Goal: Navigation & Orientation: Find specific page/section

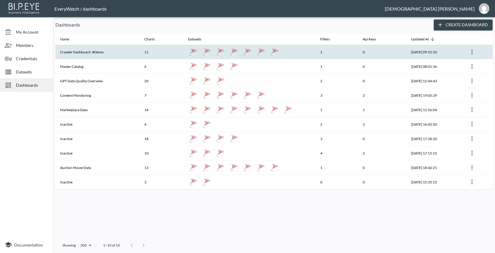
click at [108, 59] on th "Crawler Dashboard -#Demo" at bounding box center [97, 52] width 84 height 14
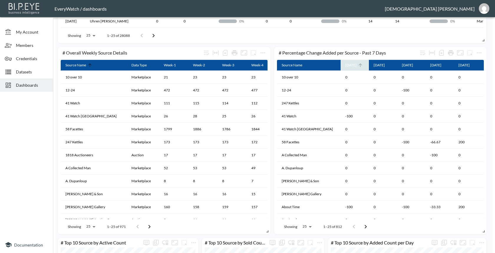
click at [358, 67] on icon at bounding box center [360, 64] width 5 height 5
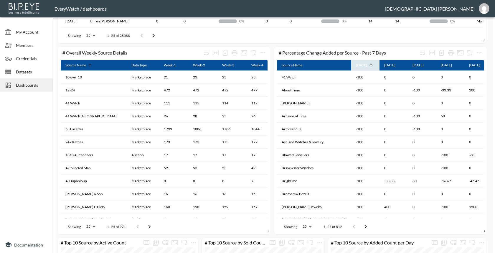
click at [368, 67] on icon at bounding box center [370, 64] width 5 height 5
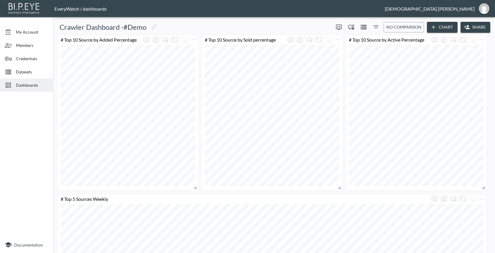
click at [374, 27] on icon "Filters" at bounding box center [375, 27] width 5 height 4
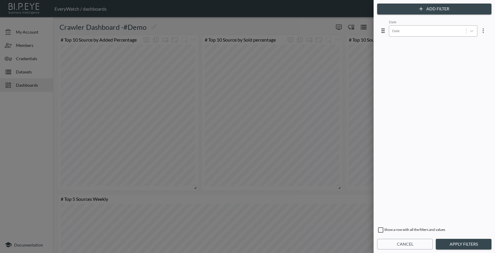
click at [403, 33] on div at bounding box center [427, 31] width 71 height 6
click at [347, 19] on div at bounding box center [247, 126] width 495 height 253
click at [396, 242] on button "Cancel" at bounding box center [405, 244] width 56 height 11
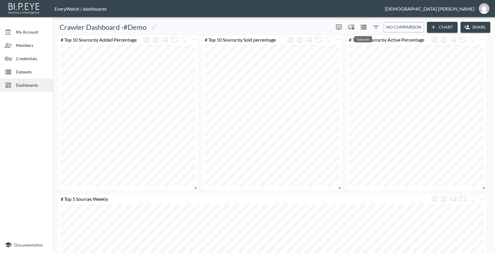
click at [365, 25] on icon "Datasets" at bounding box center [364, 27] width 6 height 5
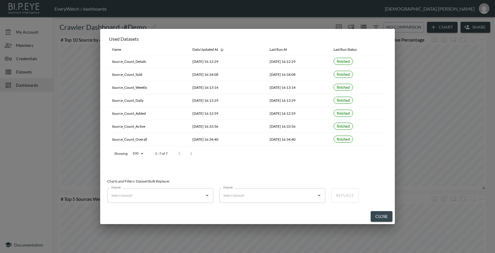
click at [375, 215] on button "Close" at bounding box center [382, 216] width 22 height 11
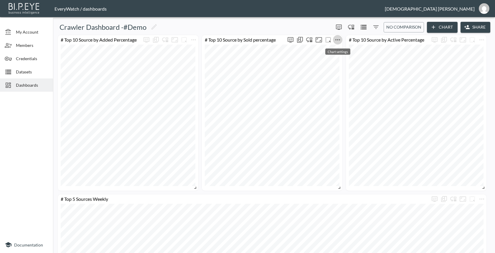
click at [337, 41] on icon "more" at bounding box center [337, 39] width 7 height 7
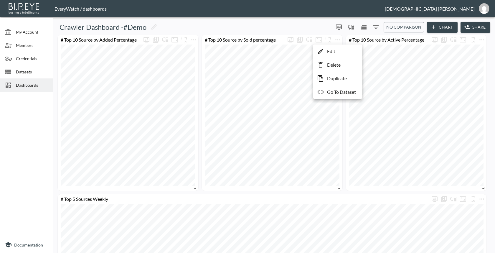
click at [334, 51] on p "Edit" at bounding box center [331, 51] width 8 height 7
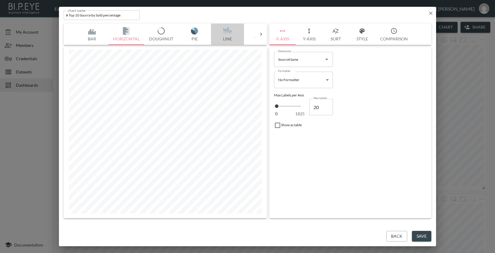
click at [227, 38] on button "Line" at bounding box center [227, 34] width 33 height 21
click at [407, 237] on button "Back" at bounding box center [396, 236] width 21 height 11
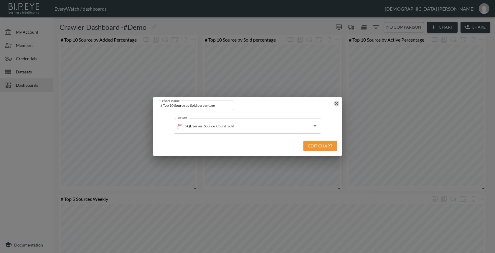
click at [337, 103] on icon "button" at bounding box center [337, 104] width 4 height 4
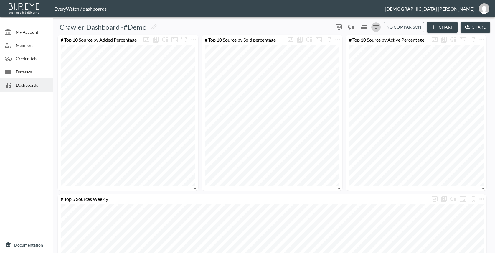
click at [376, 27] on icon "Filters" at bounding box center [375, 27] width 5 height 4
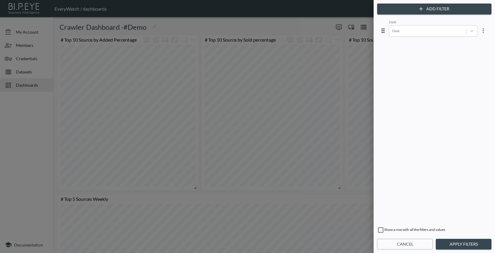
click at [318, 31] on div at bounding box center [247, 126] width 495 height 253
click at [316, 18] on div at bounding box center [247, 126] width 495 height 253
click at [384, 246] on button "Cancel" at bounding box center [405, 244] width 56 height 11
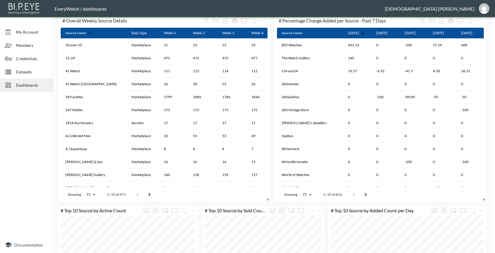
scroll to position [458, 0]
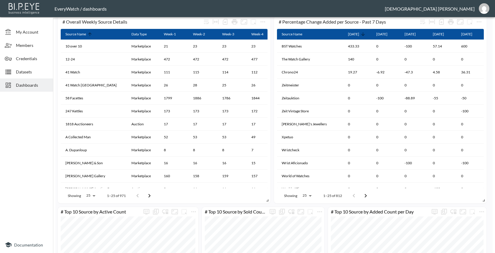
click at [22, 83] on span "Dashboards" at bounding box center [32, 85] width 32 height 6
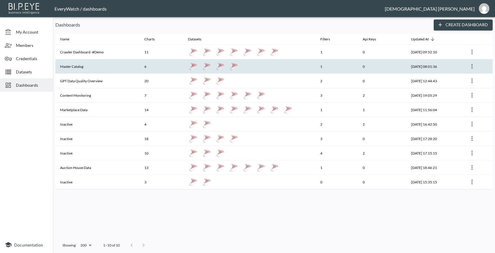
click at [76, 67] on th "Master Catalog" at bounding box center [97, 66] width 84 height 14
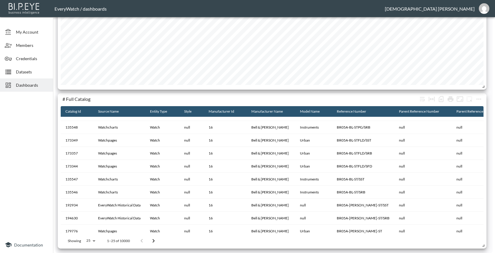
scroll to position [211, 0]
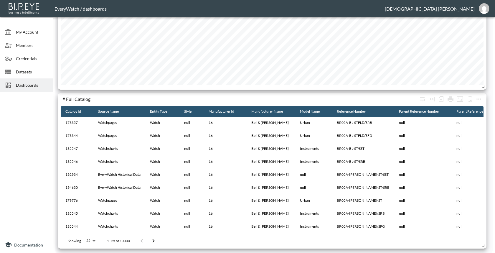
click at [21, 81] on div "Dashboards" at bounding box center [26, 84] width 53 height 13
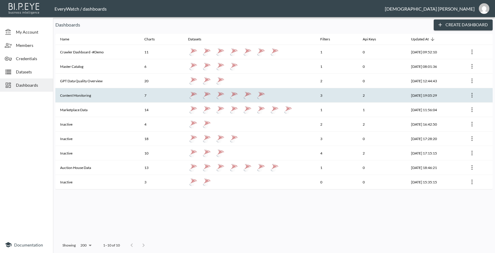
click at [115, 97] on th "Content Monitoring" at bounding box center [97, 95] width 84 height 14
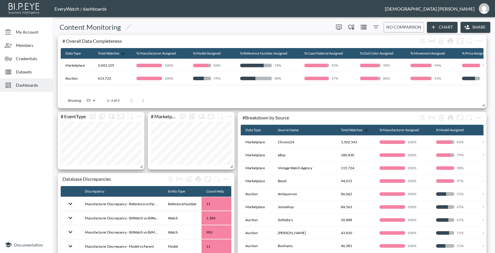
click at [43, 80] on div "Dashboards" at bounding box center [26, 84] width 53 height 13
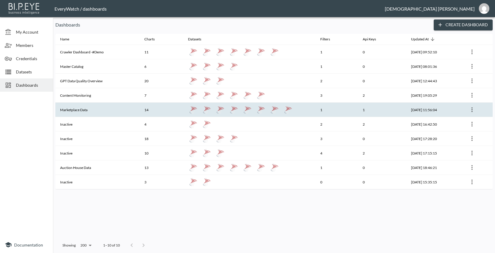
click at [123, 107] on th "Marketplace Data" at bounding box center [97, 110] width 84 height 14
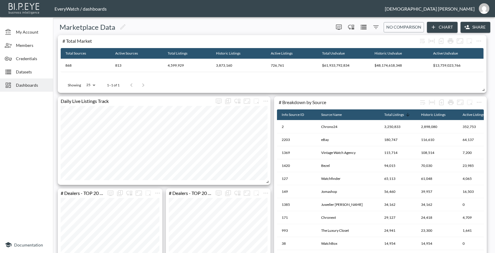
click at [21, 80] on div "Dashboards" at bounding box center [26, 84] width 53 height 13
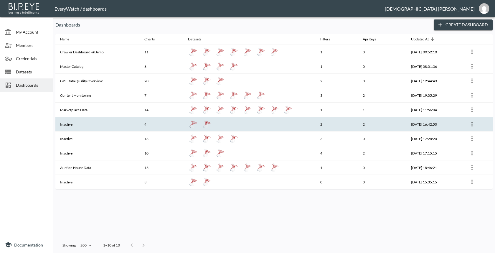
click at [80, 121] on th "Inactive" at bounding box center [97, 124] width 84 height 14
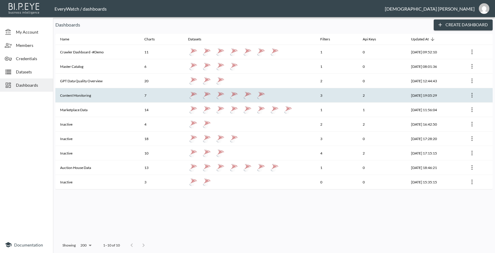
click at [92, 96] on th "Content Monitoring" at bounding box center [97, 95] width 84 height 14
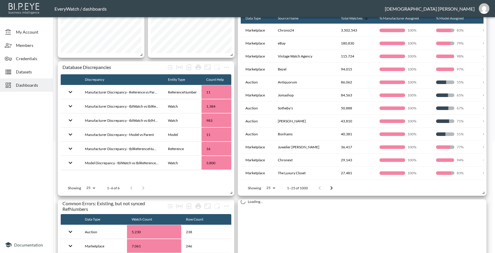
scroll to position [2, 0]
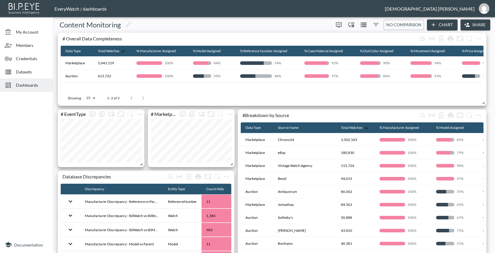
click at [19, 83] on span "Dashboards" at bounding box center [32, 85] width 32 height 6
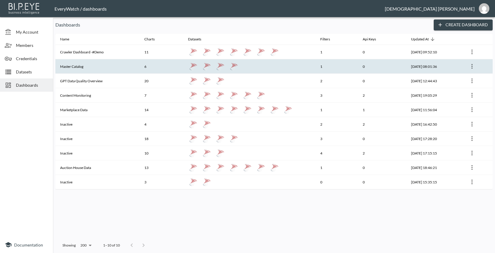
click at [86, 70] on th "Master Catalog" at bounding box center [97, 66] width 84 height 14
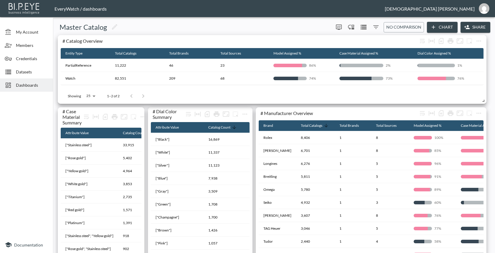
click at [30, 84] on span "Dashboards" at bounding box center [32, 85] width 32 height 6
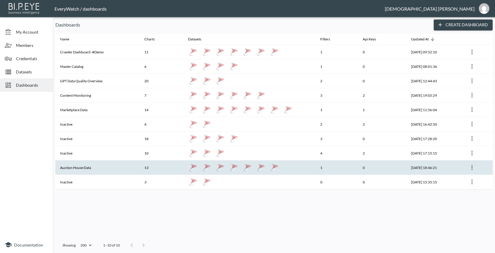
click at [97, 171] on th "Auction House Data" at bounding box center [97, 167] width 84 height 14
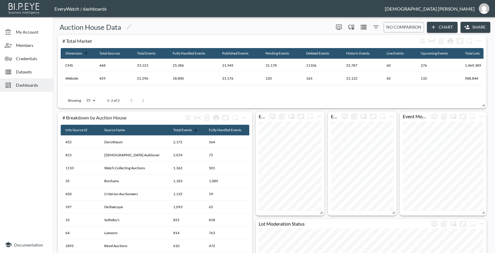
click at [45, 86] on span "Dashboards" at bounding box center [32, 85] width 32 height 6
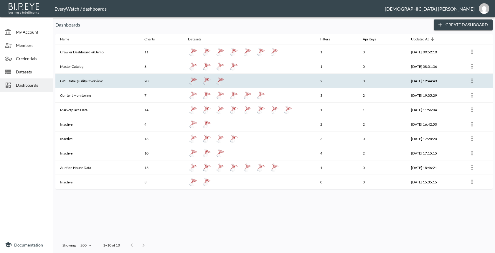
click at [111, 80] on th "GPT Data Quality Overview" at bounding box center [97, 81] width 84 height 14
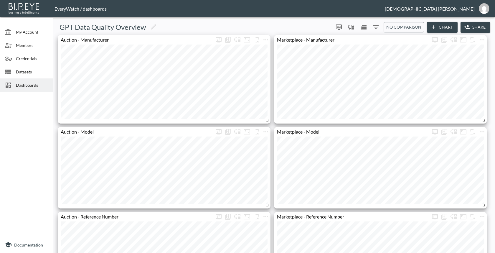
click at [26, 84] on span "Dashboards" at bounding box center [32, 85] width 32 height 6
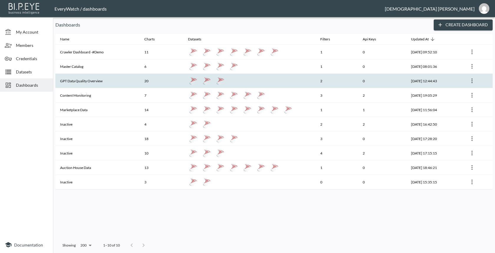
click at [159, 88] on th "20" at bounding box center [162, 81] width 44 height 14
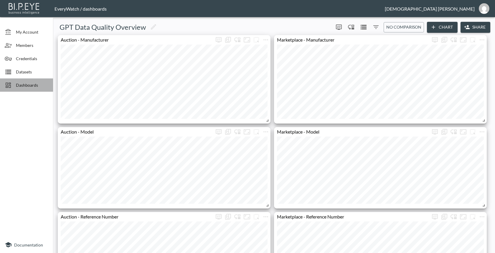
click at [32, 88] on span "Dashboards" at bounding box center [32, 85] width 32 height 6
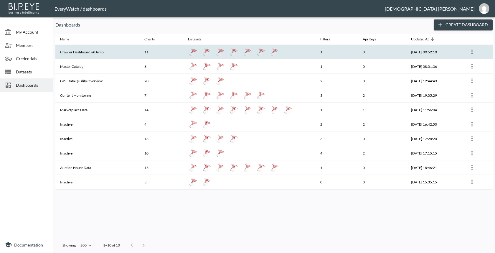
click at [89, 54] on th "Crawler Dashboard -#Demo" at bounding box center [97, 52] width 84 height 14
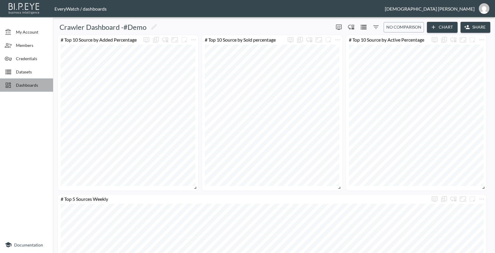
click at [30, 89] on div "Dashboards" at bounding box center [26, 84] width 53 height 13
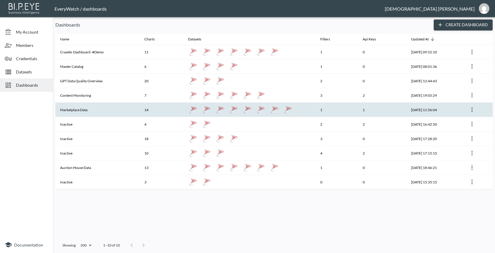
click at [102, 111] on th "Marketplace Data" at bounding box center [97, 110] width 84 height 14
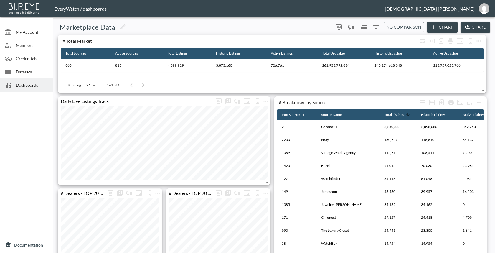
click at [39, 84] on span "Dashboards" at bounding box center [32, 85] width 32 height 6
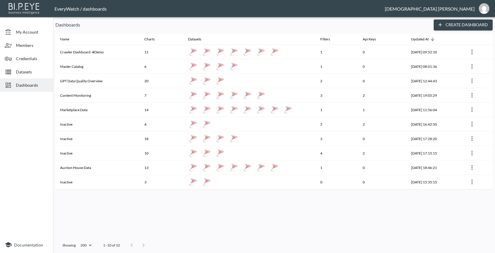
click at [179, 28] on p "Dashboards" at bounding box center [242, 24] width 374 height 7
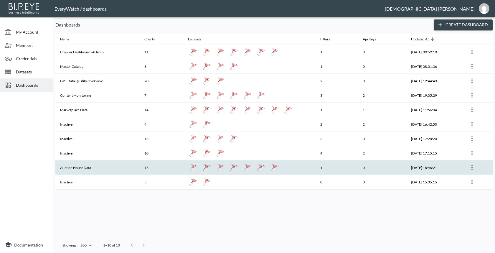
click at [136, 168] on th "Auction House Data" at bounding box center [97, 167] width 84 height 14
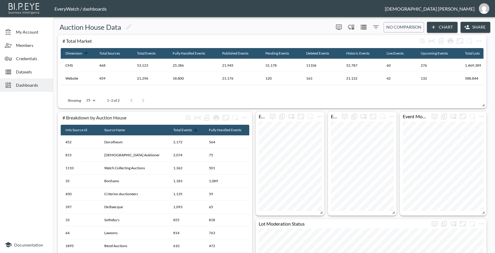
click at [51, 87] on div "Dashboards" at bounding box center [26, 84] width 53 height 13
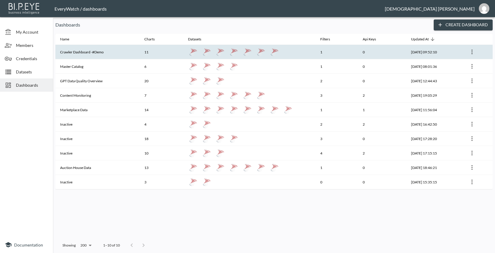
click at [108, 57] on th "Crawler Dashboard -#Demo" at bounding box center [97, 52] width 84 height 14
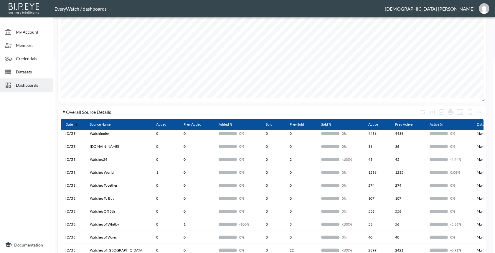
scroll to position [31, 0]
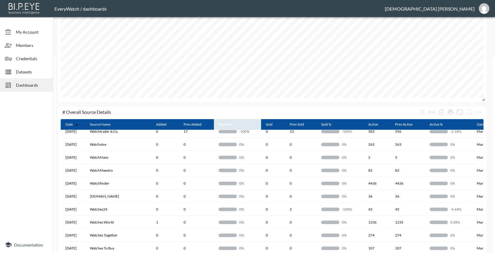
click at [225, 123] on th "Added %" at bounding box center [237, 124] width 47 height 11
click at [234, 126] on icon at bounding box center [236, 125] width 4 height 4
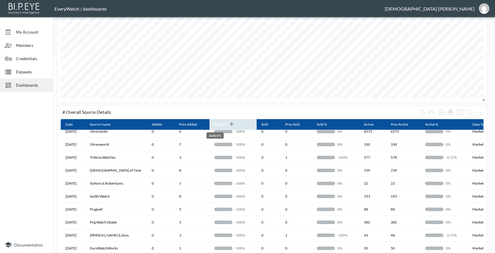
click at [221, 125] on div "Added %" at bounding box center [221, 124] width 14 height 7
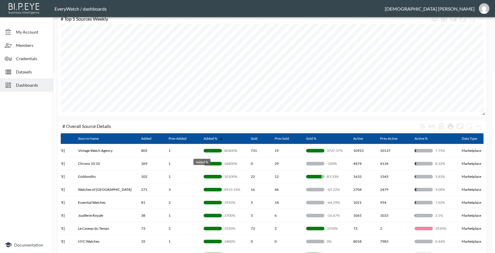
scroll to position [168, 0]
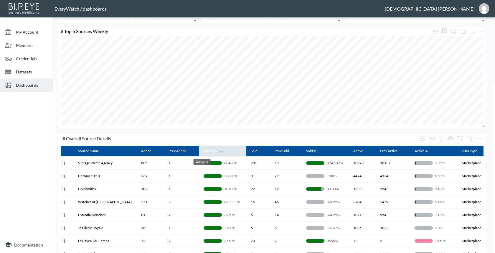
click at [204, 150] on div "Added %" at bounding box center [211, 150] width 14 height 7
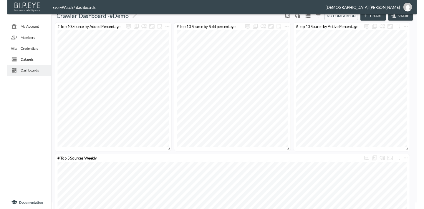
scroll to position [0, 0]
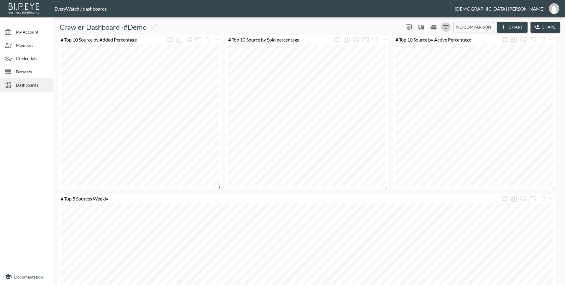
click at [446, 25] on icon "Filters" at bounding box center [445, 27] width 7 height 7
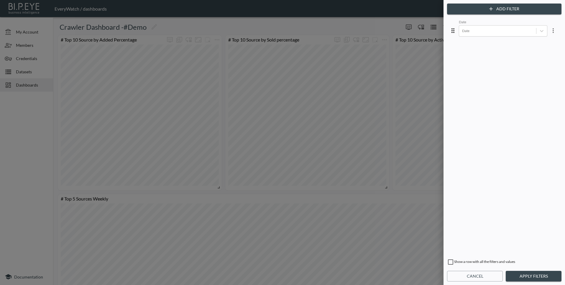
click at [390, 50] on div at bounding box center [282, 142] width 565 height 285
click at [380, 24] on div at bounding box center [282, 142] width 565 height 285
click at [466, 253] on button "Cancel" at bounding box center [475, 276] width 56 height 11
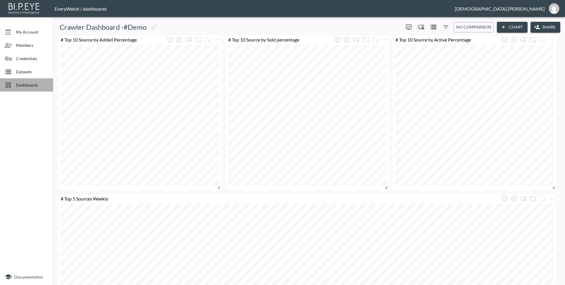
click at [33, 85] on span "Dashboards" at bounding box center [32, 85] width 32 height 6
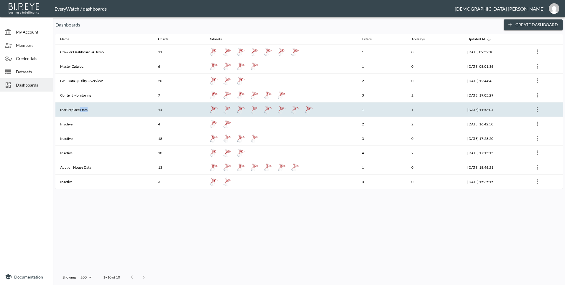
click at [83, 109] on th "Marketplace Data" at bounding box center [104, 110] width 98 height 14
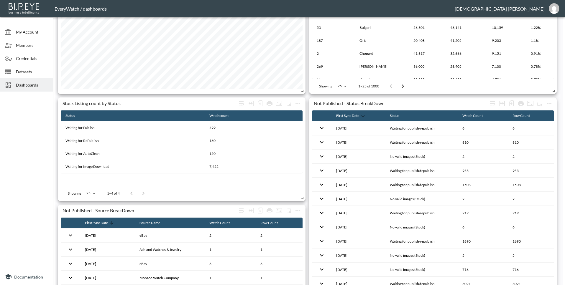
scroll to position [521, 0]
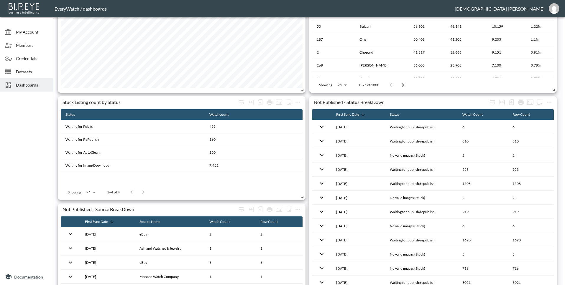
click at [42, 89] on div "Dashboards" at bounding box center [26, 84] width 53 height 13
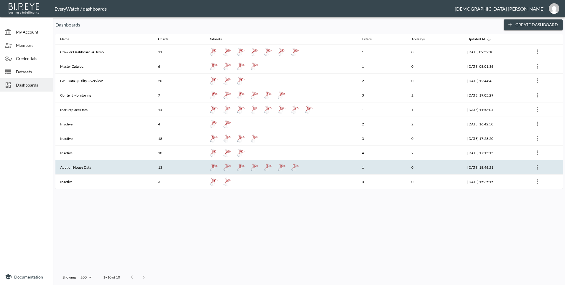
click at [101, 169] on th "Auction House Data" at bounding box center [104, 167] width 98 height 14
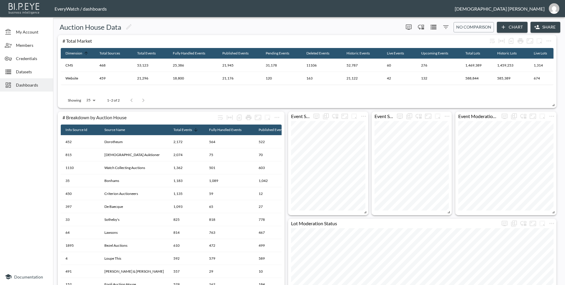
click at [22, 85] on span "Dashboards" at bounding box center [32, 85] width 32 height 6
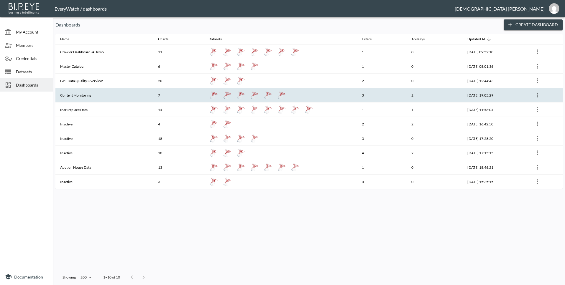
click at [93, 98] on th "Content Monitoring" at bounding box center [104, 95] width 98 height 14
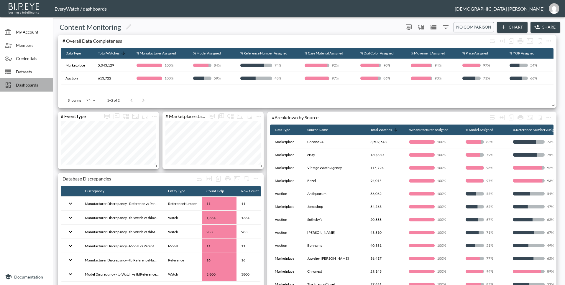
click at [34, 91] on div "Dashboards" at bounding box center [26, 84] width 53 height 13
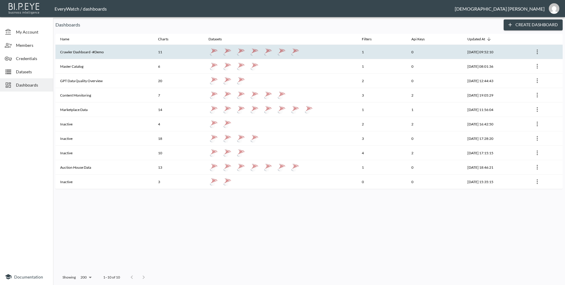
click at [140, 50] on th "Crawler Dashboard -#Demo" at bounding box center [104, 52] width 98 height 14
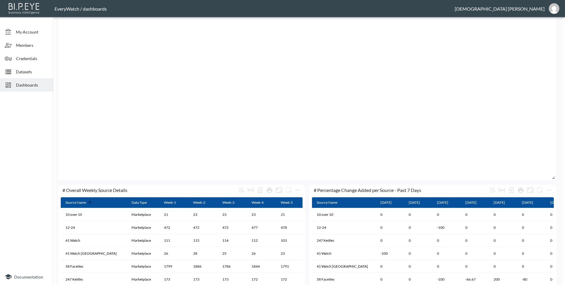
scroll to position [289, 0]
click at [34, 86] on span "Dashboards" at bounding box center [32, 85] width 32 height 6
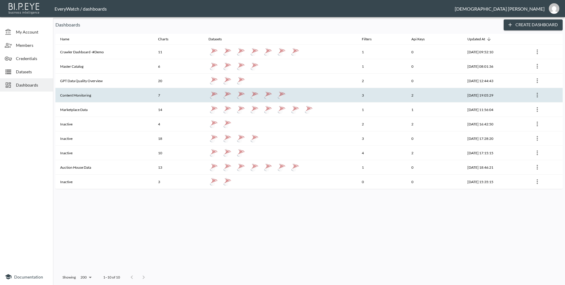
click at [96, 98] on th "Content Monitoring" at bounding box center [104, 95] width 98 height 14
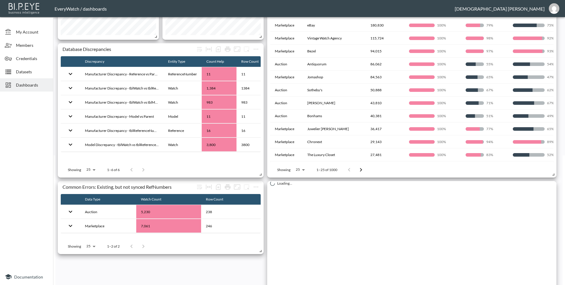
scroll to position [85, 0]
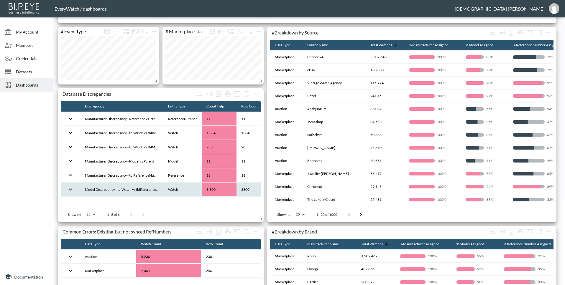
click at [79, 189] on td at bounding box center [70, 190] width 19 height 14
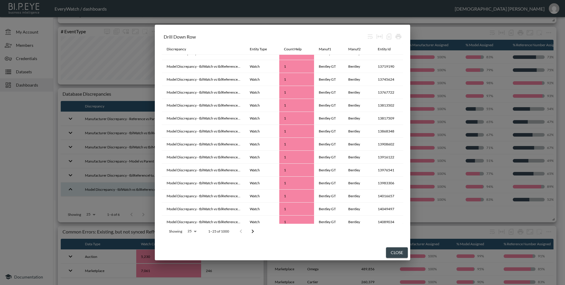
scroll to position [0, 0]
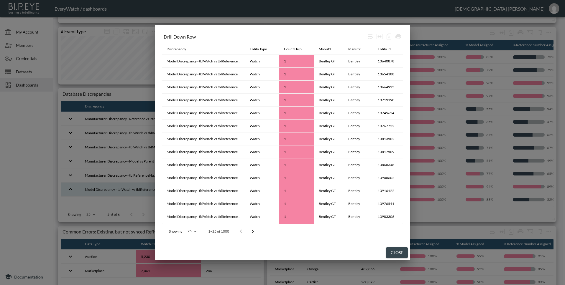
click at [394, 253] on button "Close" at bounding box center [397, 253] width 22 height 11
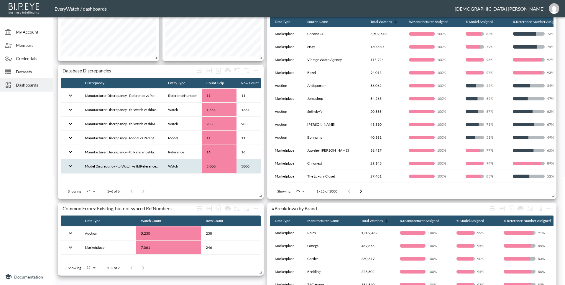
scroll to position [102, 0]
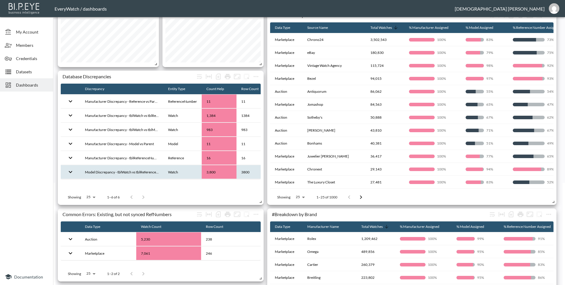
click at [116, 169] on th "Model Discrepancy - tblWatch vs tblReferenceNumber (Just Catalog)" at bounding box center [121, 172] width 83 height 14
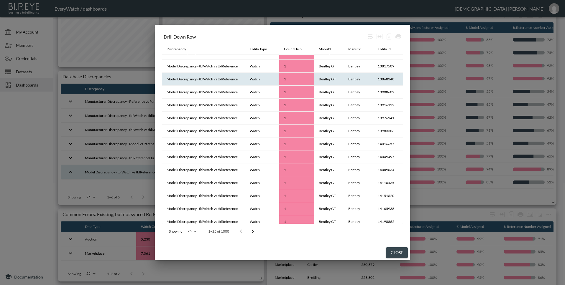
scroll to position [0, 0]
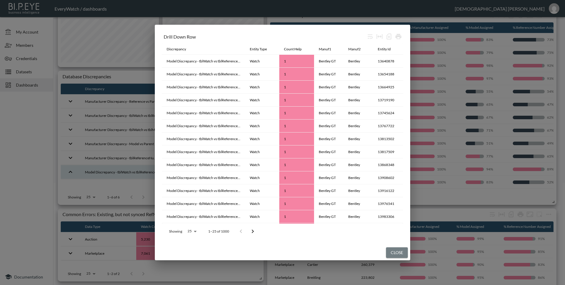
click at [394, 253] on button "Close" at bounding box center [397, 253] width 22 height 11
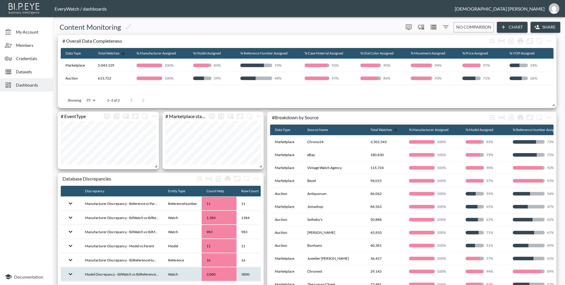
click at [37, 88] on span "Dashboards" at bounding box center [32, 85] width 32 height 6
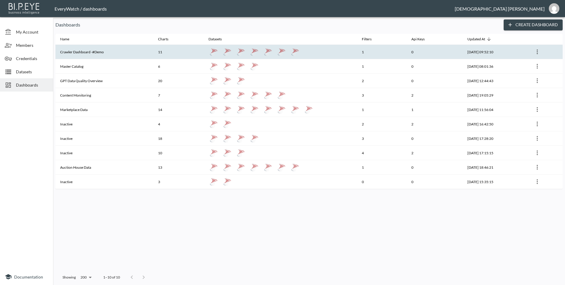
click at [118, 54] on th "Crawler Dashboard -#Demo" at bounding box center [104, 52] width 98 height 14
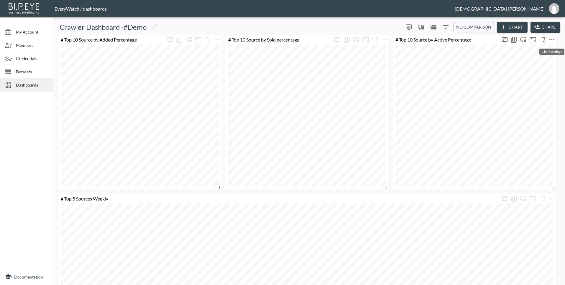
click at [495, 39] on icon "more" at bounding box center [551, 39] width 7 height 7
click at [495, 50] on p "Edit" at bounding box center [528, 51] width 8 height 7
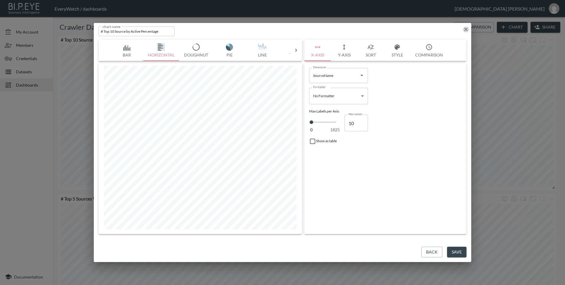
click at [467, 30] on icon "button" at bounding box center [466, 30] width 6 height 6
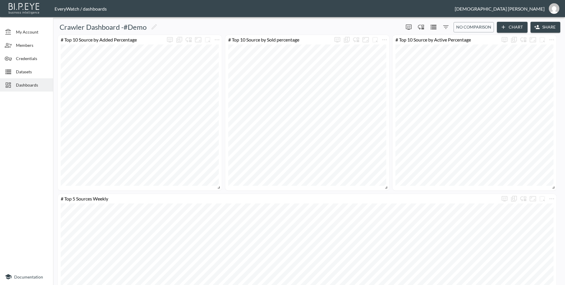
click at [41, 80] on div "Dashboards" at bounding box center [26, 84] width 53 height 13
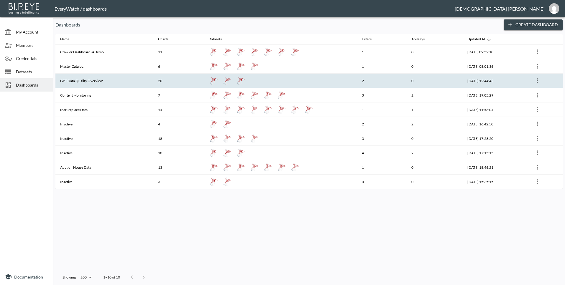
click at [107, 79] on th "GPT Data Quality Overview" at bounding box center [104, 81] width 98 height 14
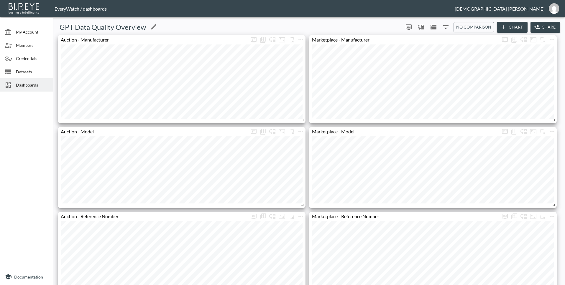
click at [312, 26] on div "GPT Data Quality Overview" at bounding box center [227, 26] width 345 height 9
click at [297, 28] on div "GPT Data Quality Overview" at bounding box center [227, 26] width 345 height 9
click at [29, 87] on span "Dashboards" at bounding box center [32, 85] width 32 height 6
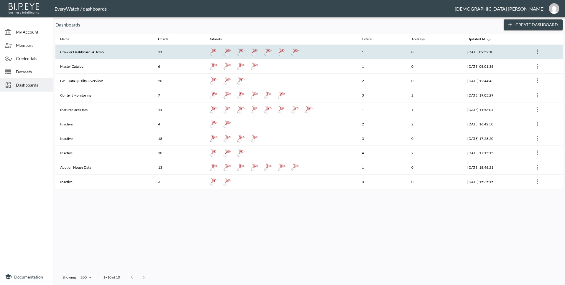
click at [92, 51] on th "Crawler Dashboard -#Demo" at bounding box center [104, 52] width 98 height 14
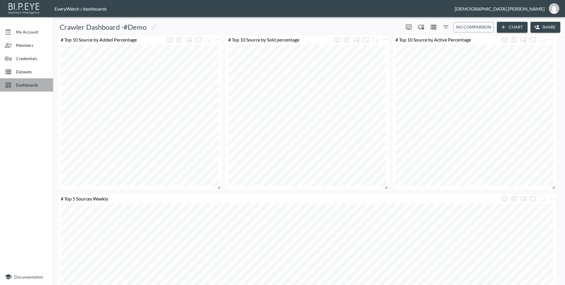
click at [20, 84] on span "Dashboards" at bounding box center [32, 85] width 32 height 6
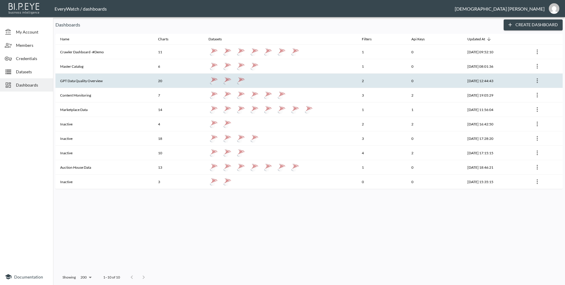
click at [105, 80] on th "GPT Data Quality Overview" at bounding box center [104, 81] width 98 height 14
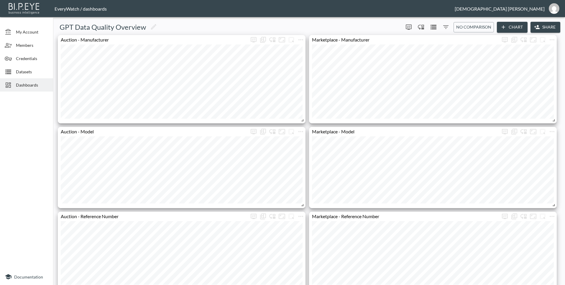
click at [37, 83] on span "Dashboards" at bounding box center [32, 85] width 32 height 6
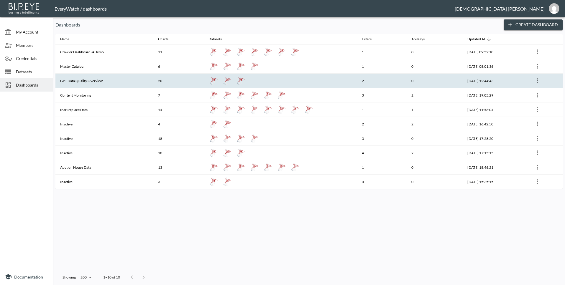
click at [95, 78] on th "GPT Data Quality Overview" at bounding box center [104, 81] width 98 height 14
